Goal: Transaction & Acquisition: Purchase product/service

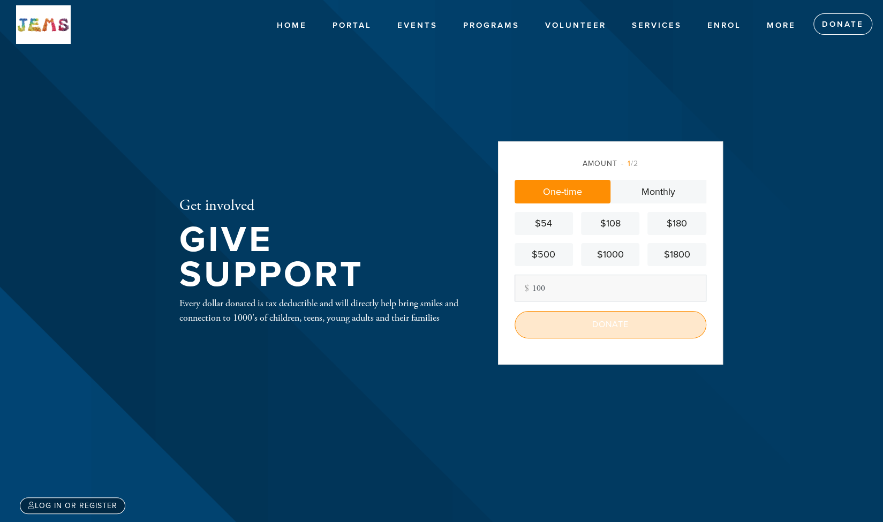
type input "100"
click at [604, 327] on input "Donate" at bounding box center [611, 324] width 192 height 27
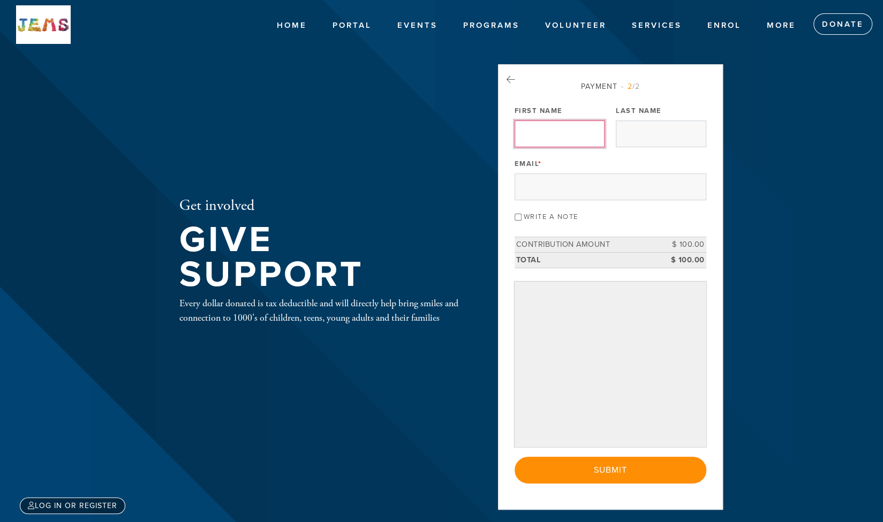
click at [544, 137] on input "First Name" at bounding box center [560, 134] width 90 height 27
type input "[PERSON_NAME]"
type input "Firmager"
type input "[EMAIL_ADDRESS][DOMAIN_NAME]"
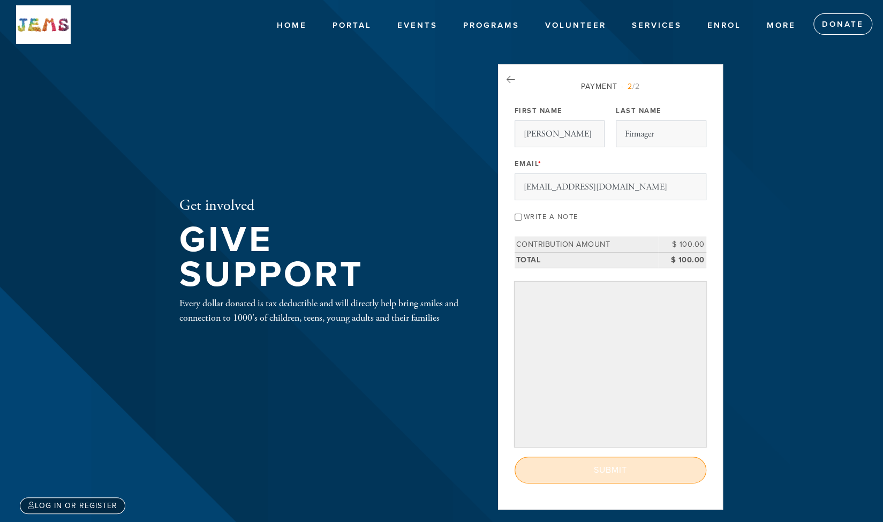
click at [611, 469] on input "Submit" at bounding box center [611, 470] width 192 height 27
